Goal: Transaction & Acquisition: Purchase product/service

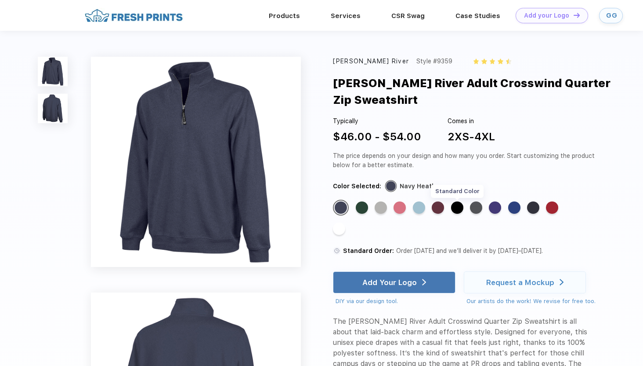
click at [461, 208] on div "Standard Color" at bounding box center [457, 207] width 12 height 12
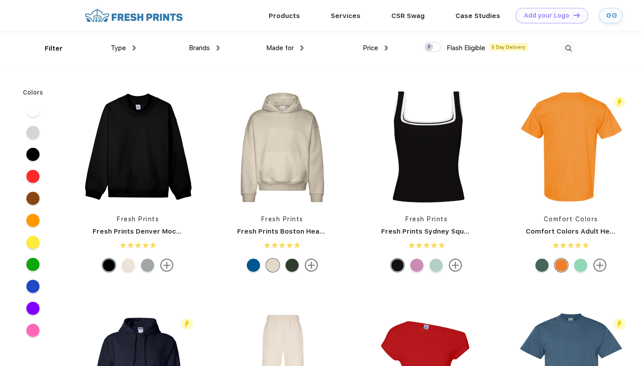
scroll to position [0, 0]
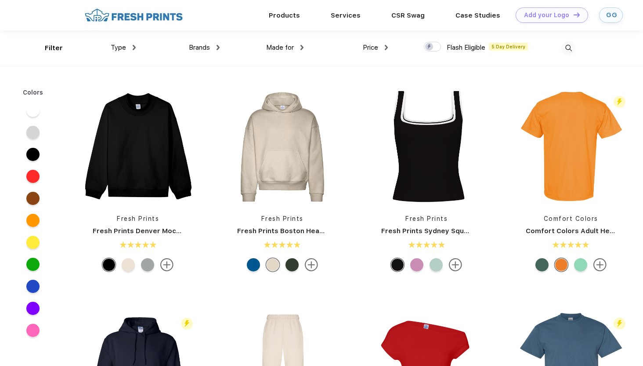
click at [572, 53] on img at bounding box center [569, 48] width 15 height 15
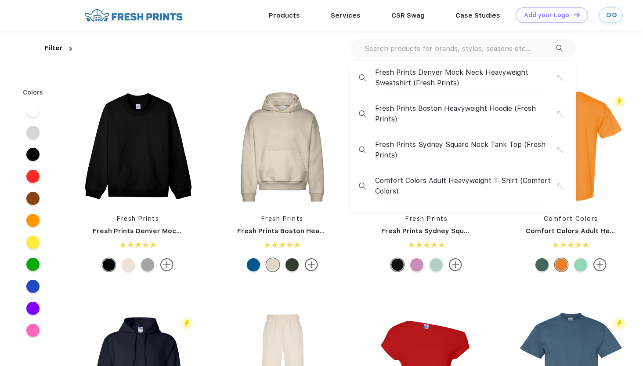
click at [439, 55] on div "Fresh Prints Denver Mock Neck Heavyweight Sweatshirt (Fresh Prints) Fresh Print…" at bounding box center [463, 48] width 225 height 19
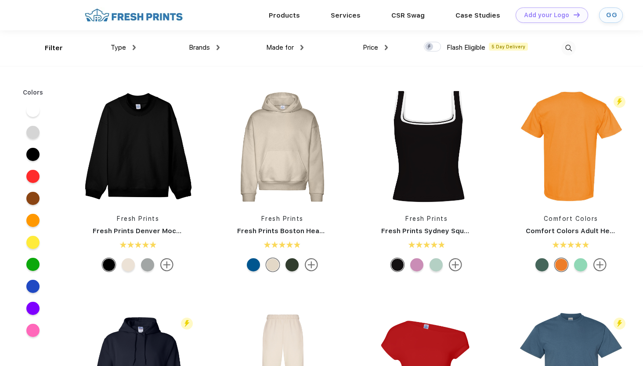
click at [561, 45] on div at bounding box center [534, 48] width 84 height 36
click at [563, 46] on img at bounding box center [569, 48] width 15 height 15
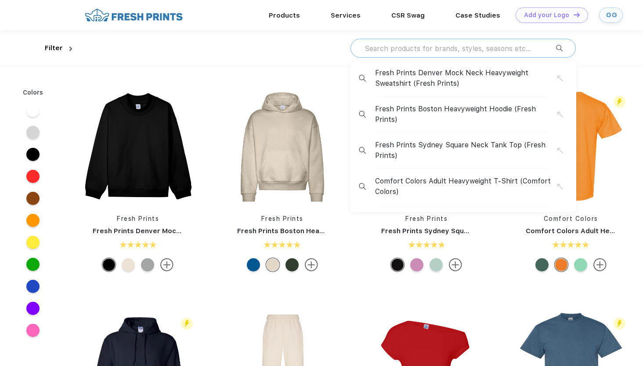
click at [422, 44] on input "text" at bounding box center [460, 49] width 193 height 10
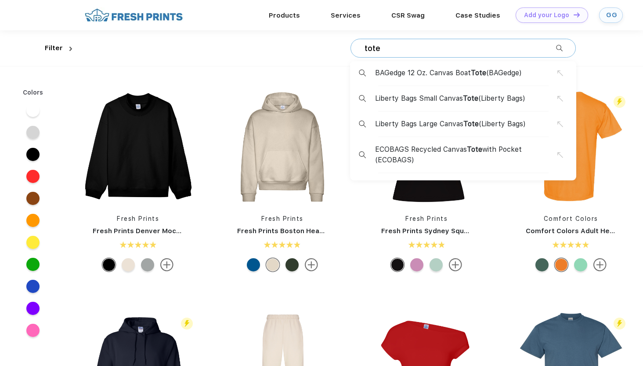
type input "tote"
click at [413, 67] on div "BAGedge 12 Oz. Canvas Boat Tote (BAGedge) Liberty Bags Small Canvas Tote (Liber…" at bounding box center [463, 120] width 226 height 119
click at [418, 77] on span "BAGedge 12 Oz. Canvas Boat Tote (BAGedge)" at bounding box center [448, 73] width 147 height 11
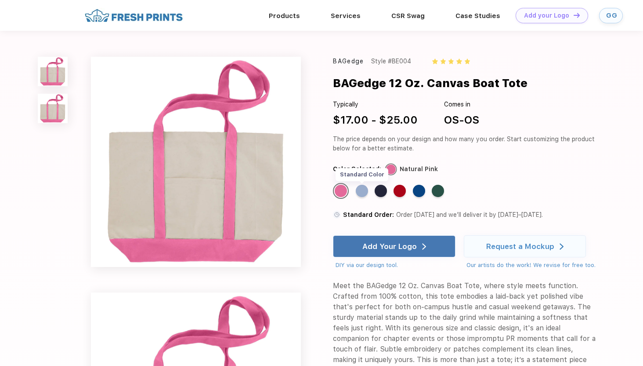
click at [365, 190] on div "Standard Color" at bounding box center [362, 191] width 12 height 12
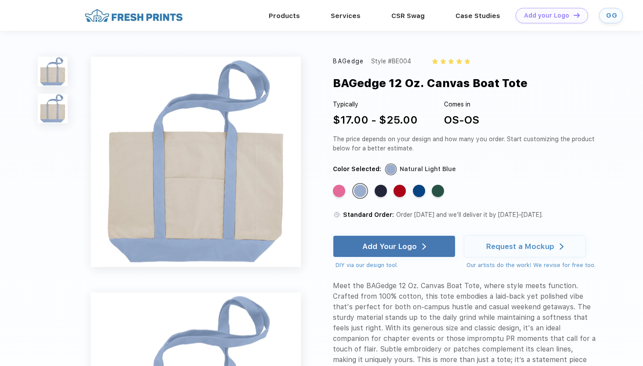
click at [375, 190] on div "Standard Color Standard Color Standard Color Standard Color Standard Color Stan…" at bounding box center [457, 194] width 249 height 22
click at [381, 190] on div "Standard Color" at bounding box center [381, 191] width 12 height 12
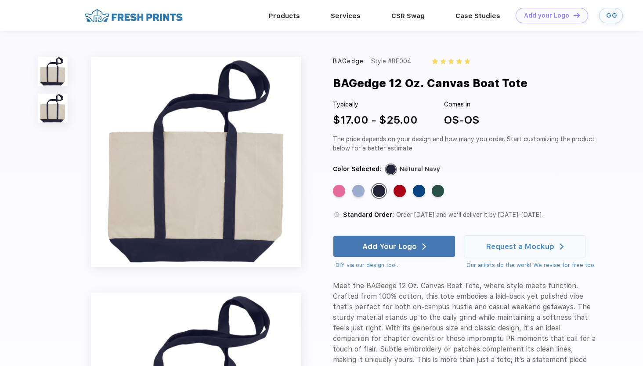
scroll to position [0, 0]
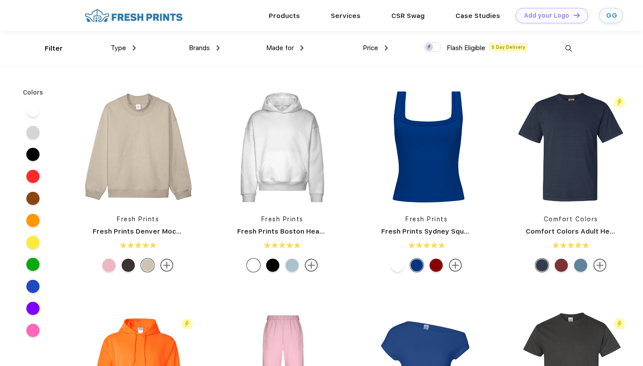
click at [570, 45] on img at bounding box center [569, 48] width 15 height 15
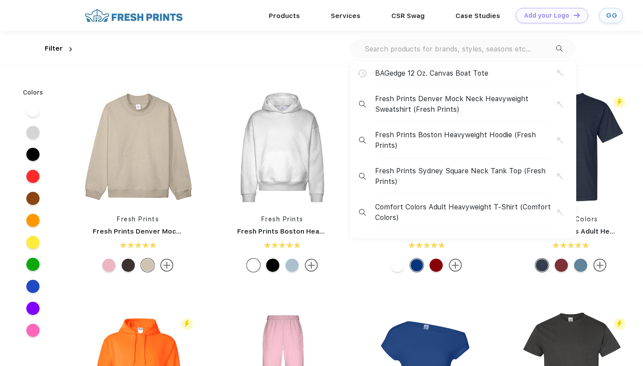
click at [441, 54] on div "BAGedge 12 Oz. Canvas Boat Tote Fresh Prints Denver Mock Neck Heavyweight Sweat…" at bounding box center [463, 48] width 225 height 19
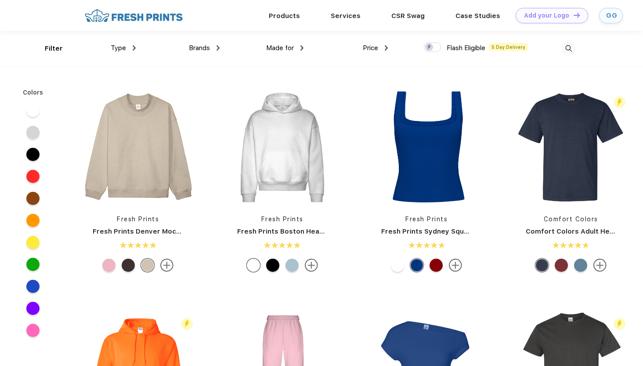
scroll to position [0, 0]
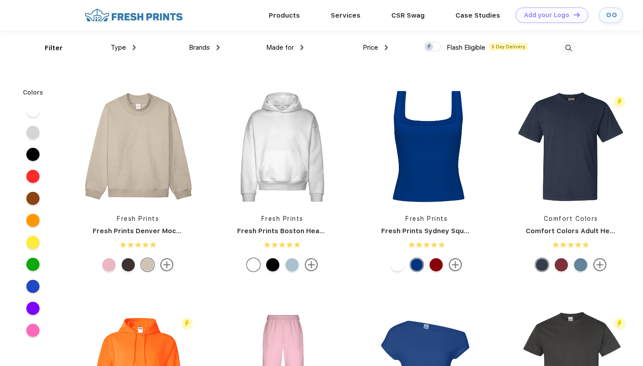
click at [572, 49] on img at bounding box center [569, 48] width 15 height 15
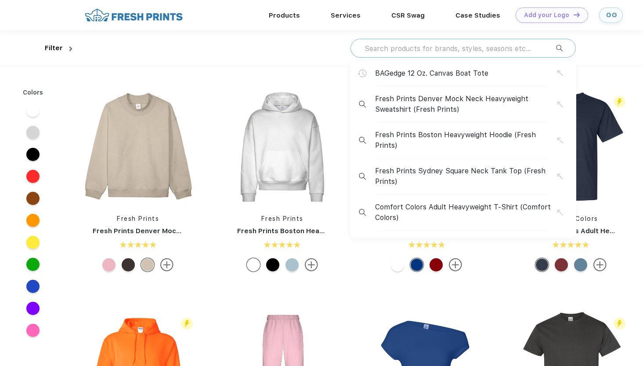
click at [463, 47] on input "text" at bounding box center [460, 49] width 193 height 10
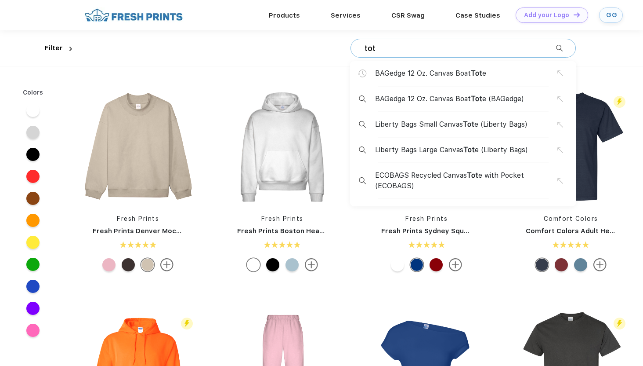
type input "tot"
click at [438, 149] on span "Liberty Bags Large Canvas Tot e (Liberty Bags)" at bounding box center [451, 150] width 153 height 11
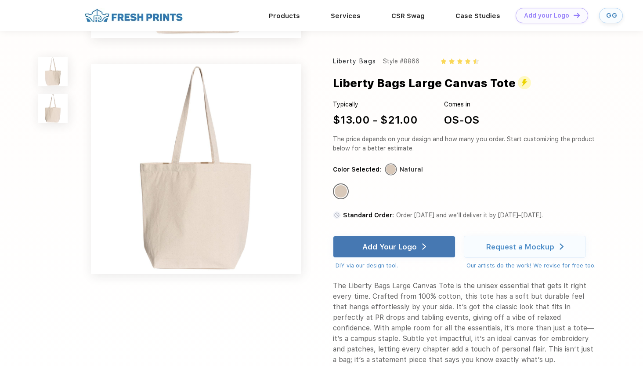
scroll to position [137, 0]
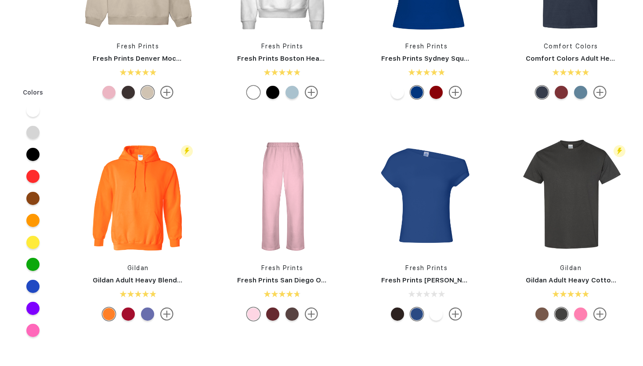
scroll to position [0, 0]
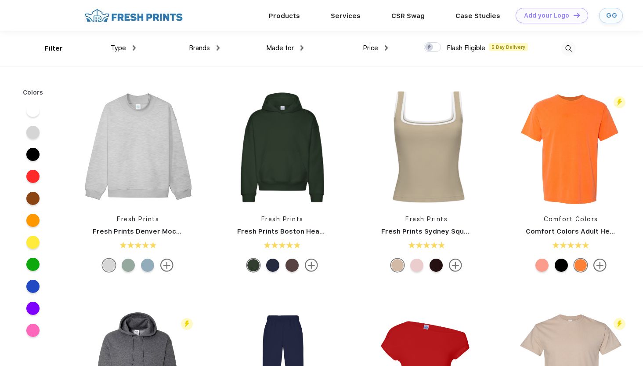
click at [572, 47] on img at bounding box center [569, 48] width 15 height 15
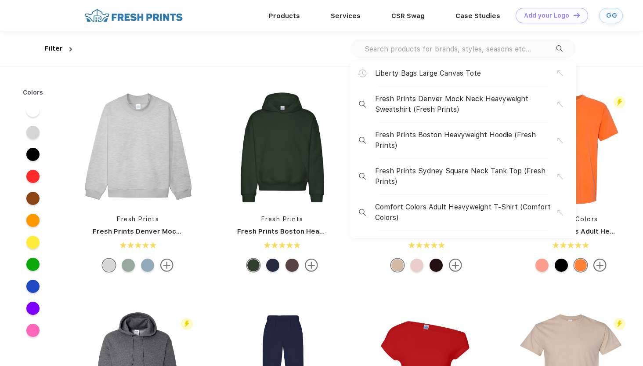
scroll to position [0, 0]
click at [406, 51] on input "text" at bounding box center [460, 49] width 193 height 10
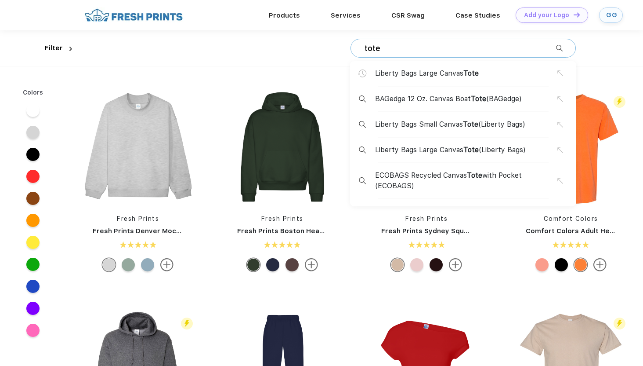
type input "tote"
click at [448, 127] on span "Liberty Bags Small Canvas Tote (Liberty Bags)" at bounding box center [450, 124] width 150 height 11
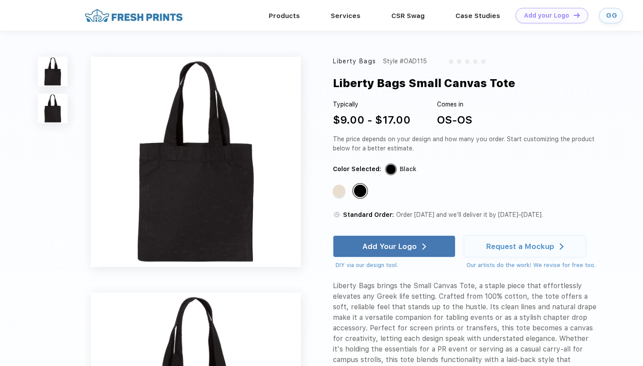
click at [345, 195] on div "Standard Color" at bounding box center [339, 191] width 12 height 12
click at [340, 193] on div "Standard Color" at bounding box center [339, 191] width 12 height 12
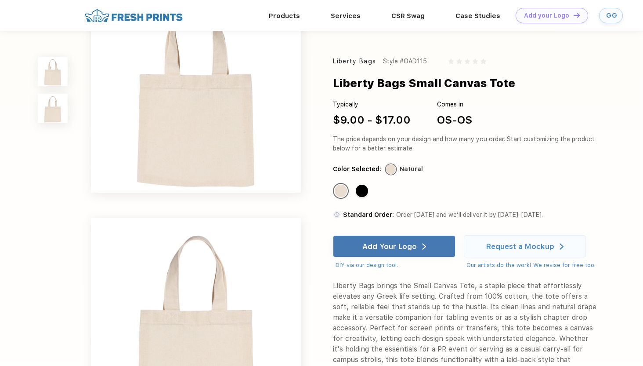
scroll to position [78, 0]
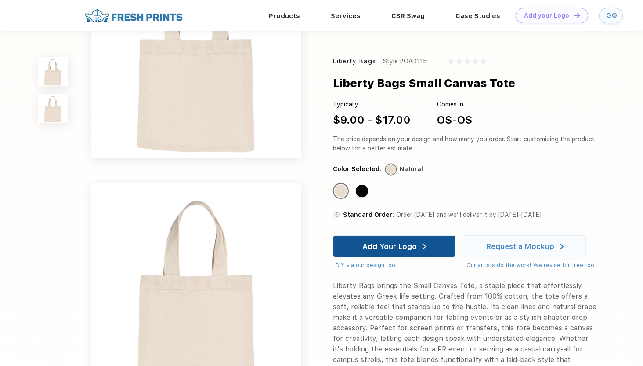
click at [368, 251] on div "Add Your Logo" at bounding box center [395, 246] width 64 height 21
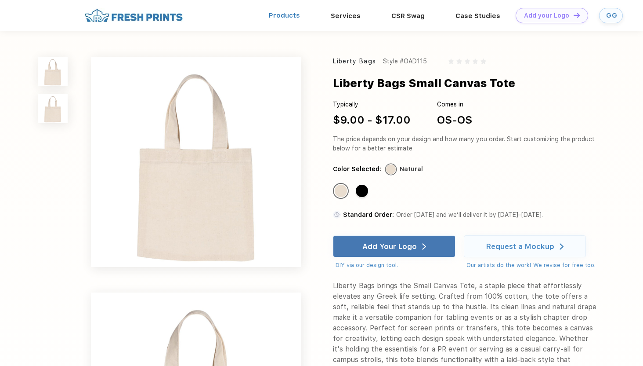
click at [291, 18] on link "Products" at bounding box center [284, 15] width 31 height 8
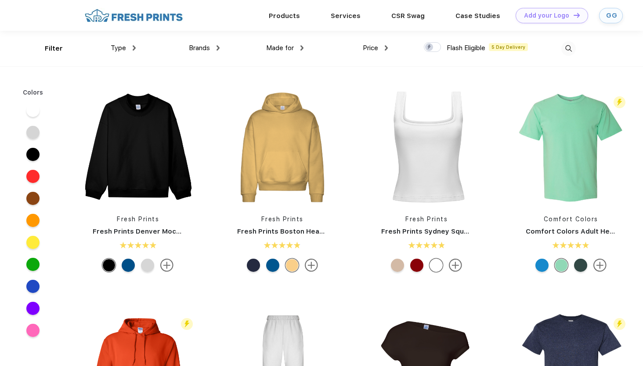
click at [141, 48] on div "Brands Most Popular Brands Moleskine Hydroflask Marine Layer S'well Vineyard Vi…" at bounding box center [178, 49] width 84 height 36
click at [132, 50] on div "Type" at bounding box center [123, 48] width 25 height 10
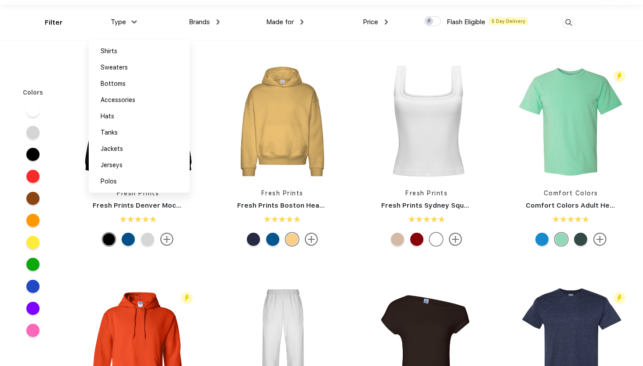
scroll to position [0, 0]
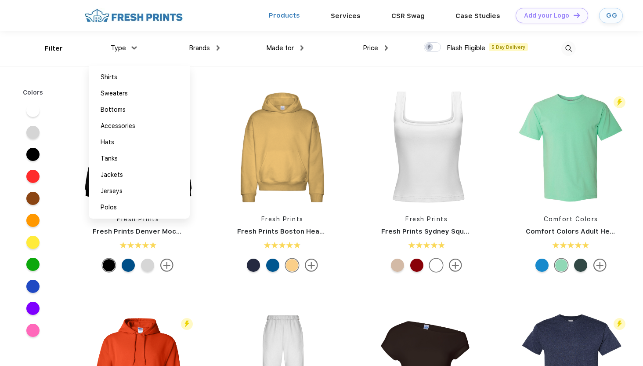
click at [289, 14] on link "Products" at bounding box center [284, 15] width 31 height 8
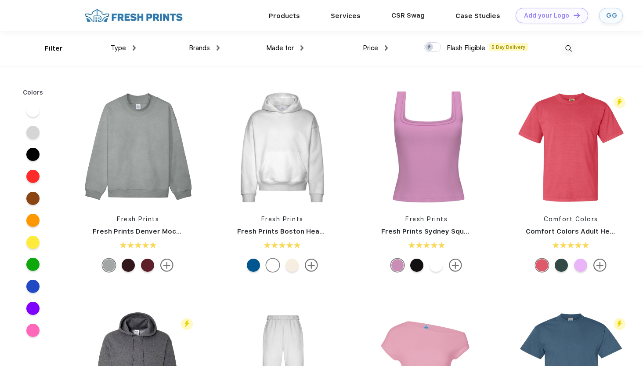
scroll to position [0, 0]
click at [571, 44] on img at bounding box center [569, 48] width 15 height 15
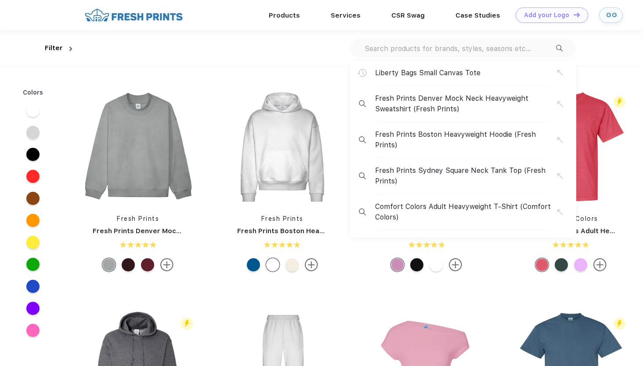
click at [429, 71] on span "Liberty Bags Small Canvas Tote" at bounding box center [427, 73] width 105 height 11
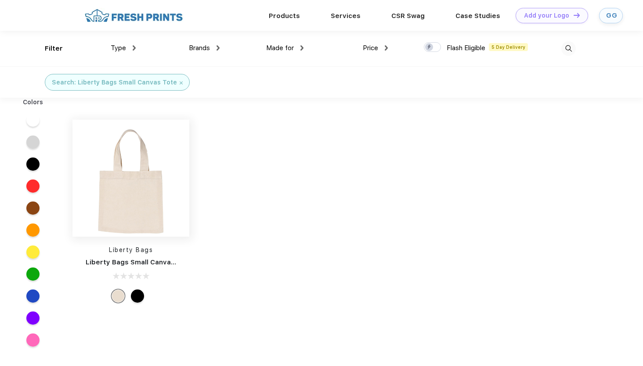
click at [146, 233] on img at bounding box center [131, 178] width 117 height 117
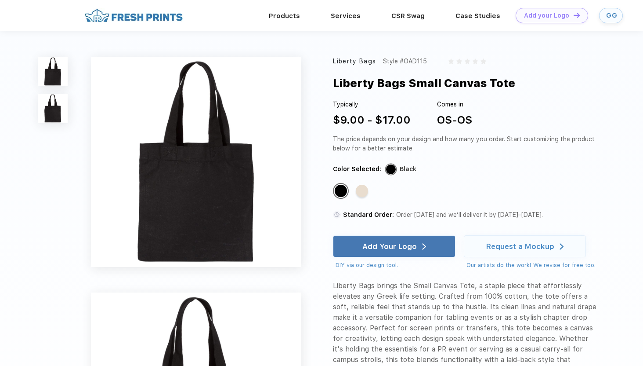
click at [355, 189] on div "Standard Color Standard Color" at bounding box center [457, 194] width 249 height 22
click at [365, 190] on div "Standard Color" at bounding box center [362, 191] width 12 height 12
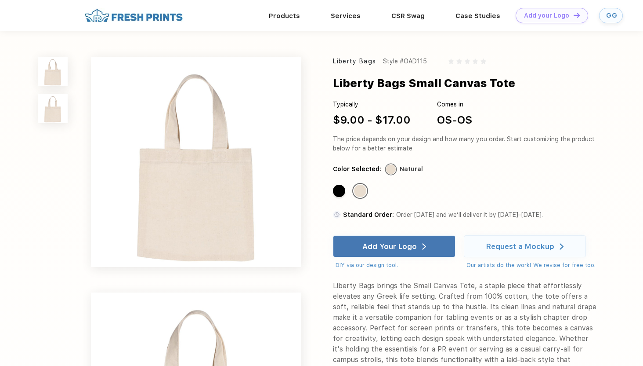
click at [408, 62] on div "Style #OAD115" at bounding box center [405, 61] width 44 height 9
click at [423, 75] on div "Liberty Bags Small Canvas Tote" at bounding box center [424, 83] width 182 height 17
click at [423, 77] on div "Liberty Bags Small Canvas Tote" at bounding box center [424, 83] width 182 height 17
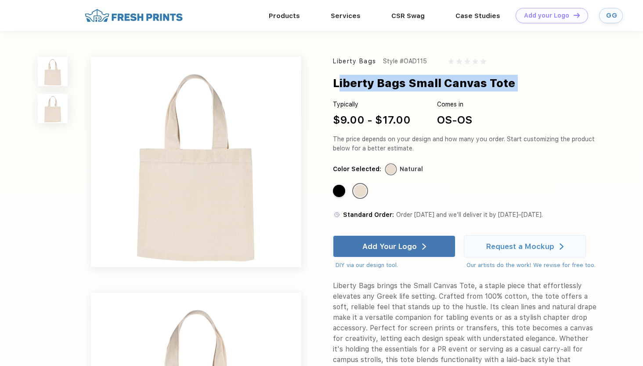
click at [423, 77] on div "Liberty Bags Small Canvas Tote" at bounding box center [424, 83] width 182 height 17
copy div "Liberty Bags Small Canvas Tote"
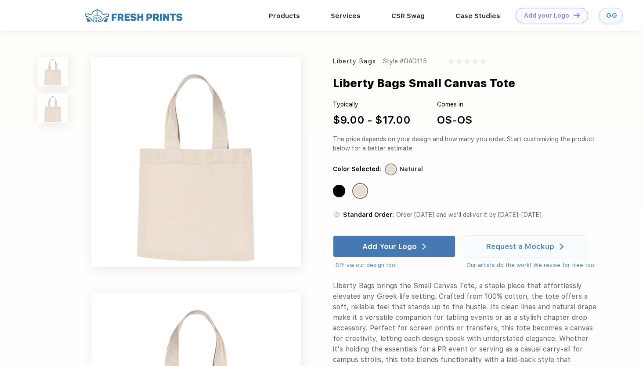
click at [502, 147] on div "The price depends on your design and how many you order. Start customizing the …" at bounding box center [465, 143] width 264 height 18
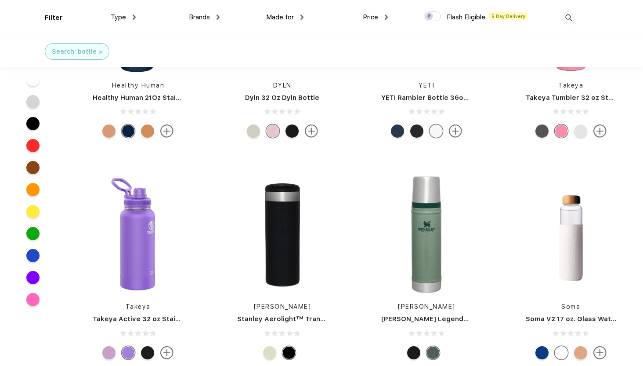
scroll to position [763, 0]
click at [571, 276] on img at bounding box center [571, 234] width 117 height 117
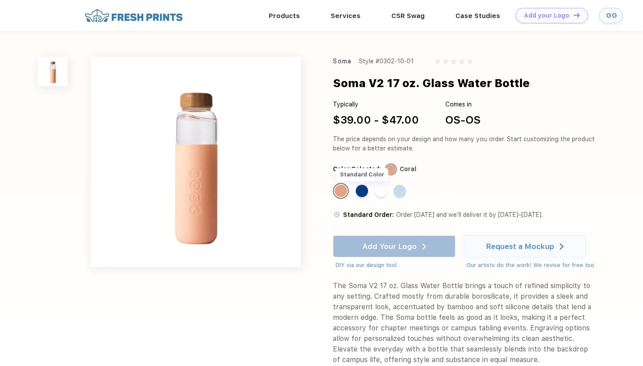
click at [366, 195] on div "Standard Color" at bounding box center [362, 191] width 12 height 12
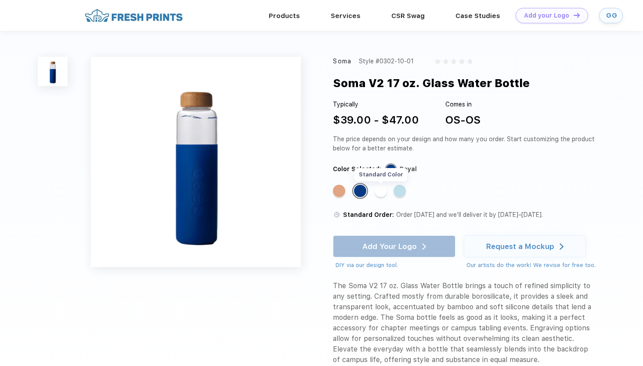
click at [385, 193] on div "Standard Color" at bounding box center [381, 191] width 12 height 12
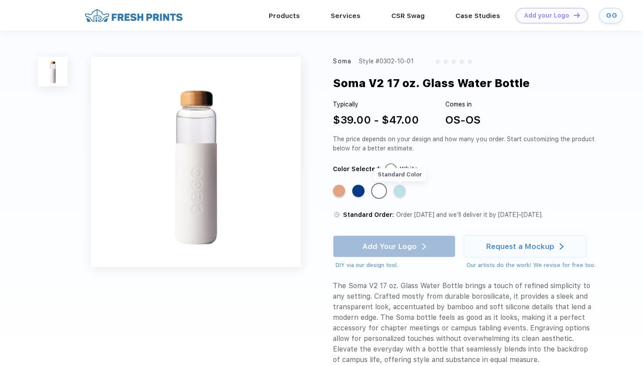
click at [401, 189] on div "Standard Color" at bounding box center [400, 191] width 12 height 12
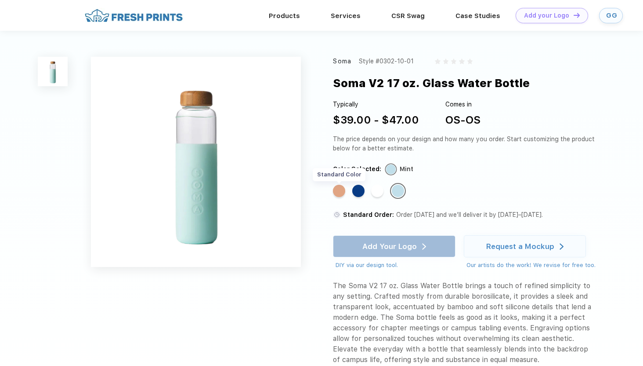
click at [340, 194] on div "Standard Color" at bounding box center [339, 191] width 12 height 12
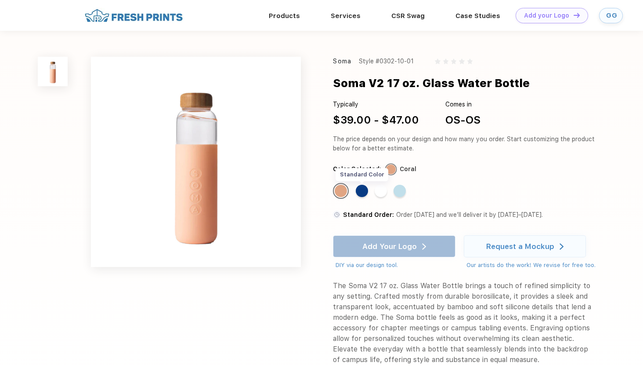
click at [365, 192] on div "Standard Color" at bounding box center [362, 191] width 12 height 12
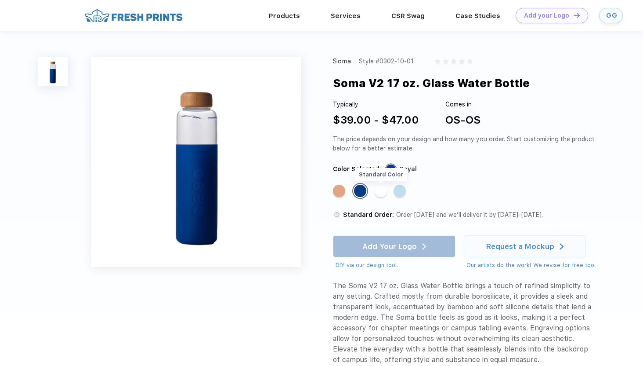
click at [385, 192] on div "Standard Color" at bounding box center [381, 191] width 12 height 12
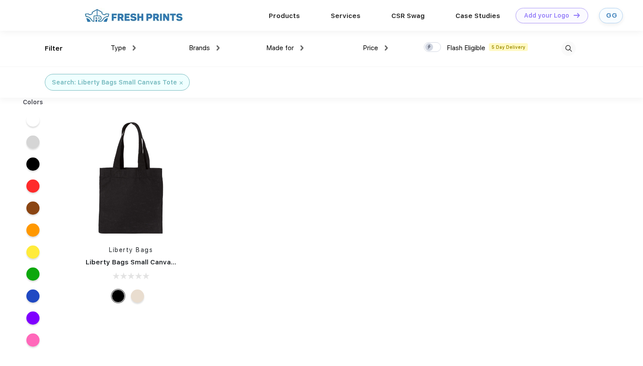
click at [574, 47] on img at bounding box center [569, 48] width 15 height 15
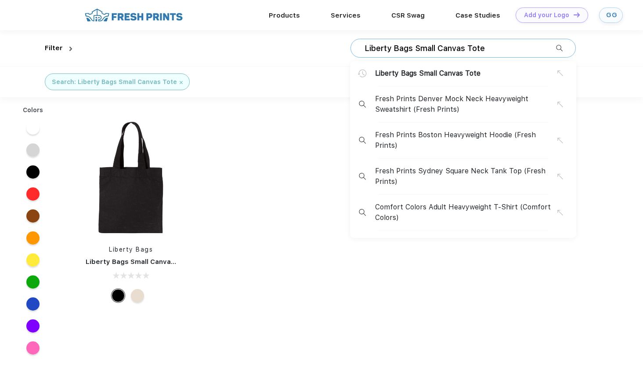
click at [481, 45] on input "Liberty Bags Small Canvas Tote" at bounding box center [460, 49] width 193 height 10
click at [431, 54] on div "Liberty Bags Small Canvas Tote Liberty Bags Small Canvas Tote Fresh Prints Denv…" at bounding box center [463, 48] width 225 height 19
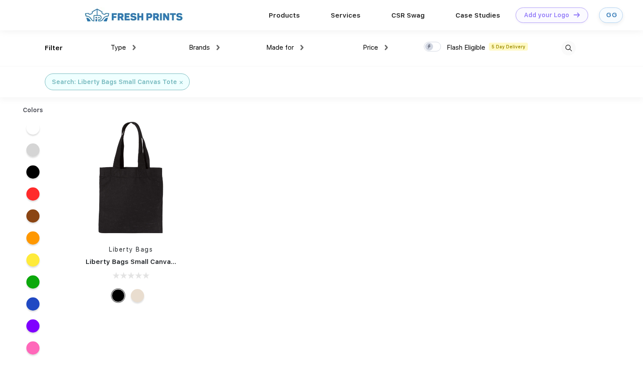
click at [572, 48] on img at bounding box center [569, 48] width 15 height 15
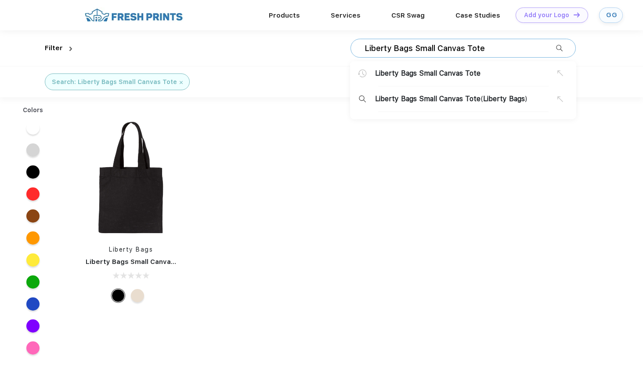
click at [528, 48] on input "Liberty Bags Small Canvas Tote" at bounding box center [460, 49] width 193 height 10
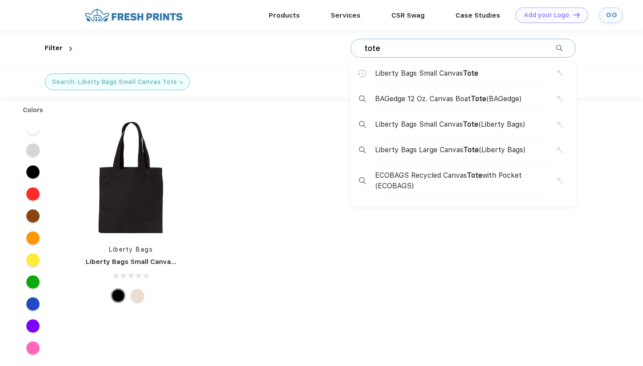
type input "tote"
click at [474, 147] on span "Tote" at bounding box center [471, 149] width 15 height 8
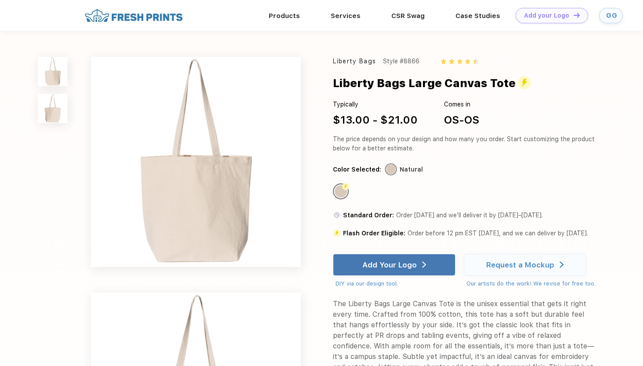
click at [324, 45] on div "Liberty Bags Style #8866 Liberty Bags Large Canvas Tote Typically $13.00 - $21.…" at bounding box center [321, 280] width 643 height 498
